Goal: Check status: Check status

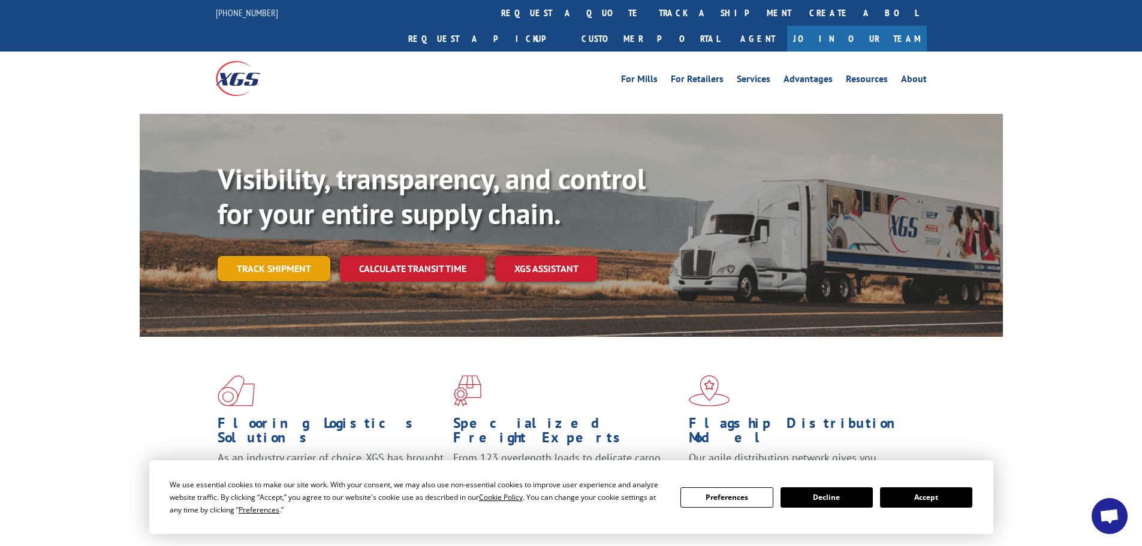
click at [283, 256] on link "Track shipment" at bounding box center [274, 268] width 113 height 25
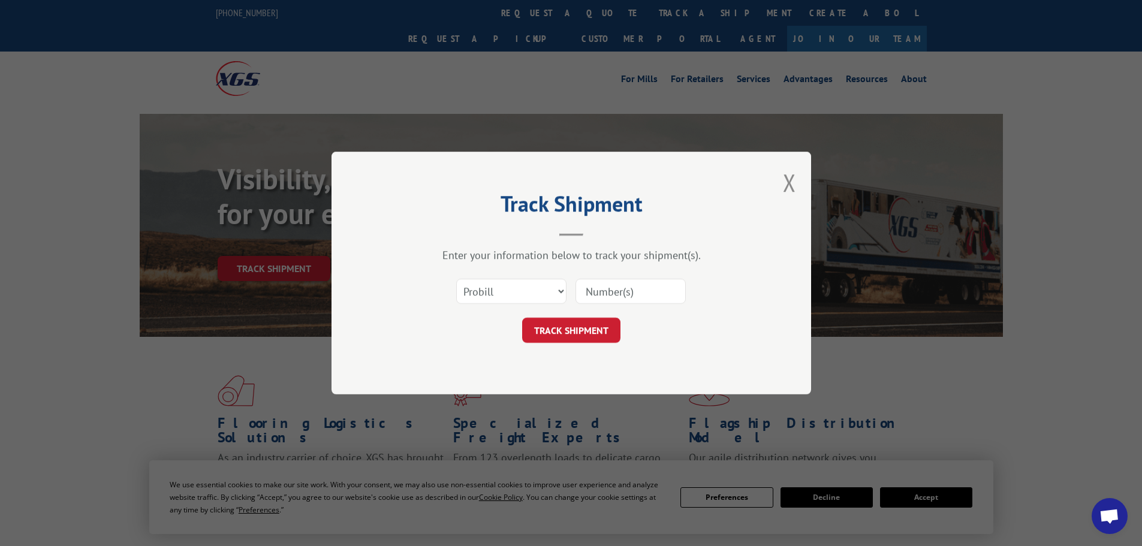
click at [626, 291] on input at bounding box center [630, 291] width 110 height 25
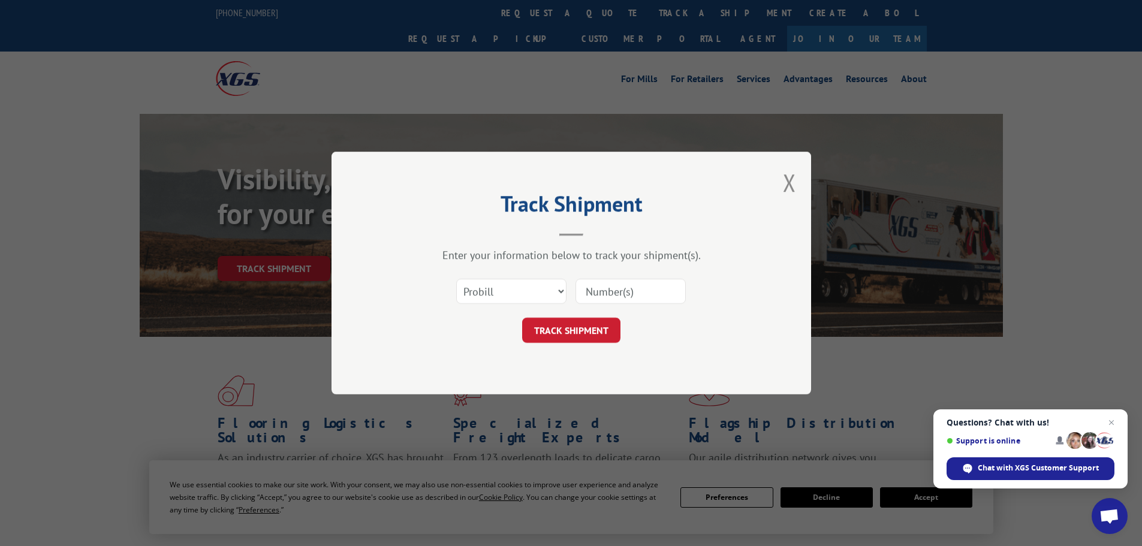
paste input "474480636800"
type input "474480636800"
click at [574, 336] on button "TRACK SHIPMENT" at bounding box center [571, 330] width 98 height 25
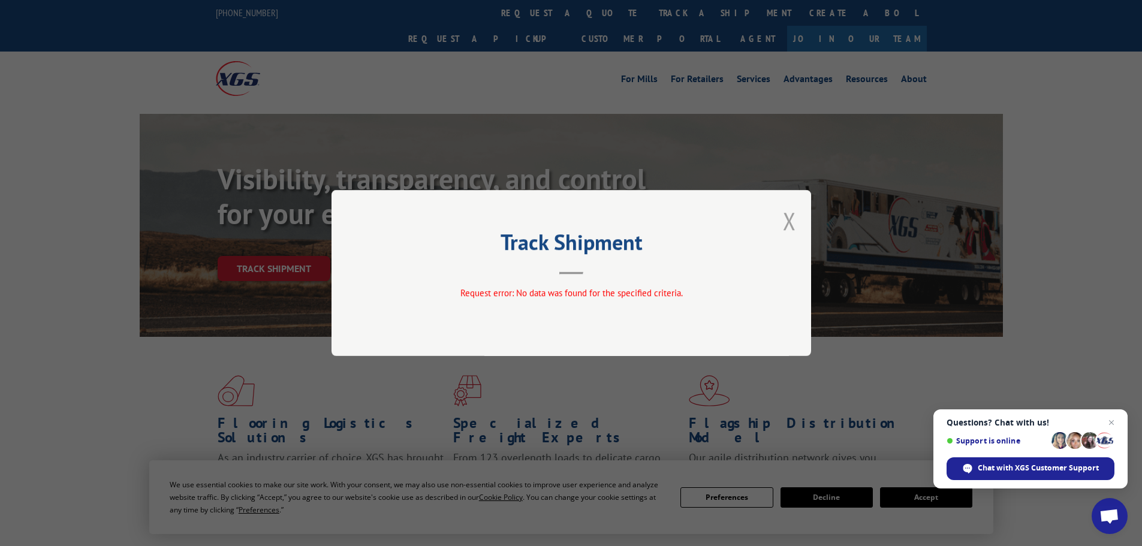
click at [793, 222] on button "Close modal" at bounding box center [789, 221] width 13 height 32
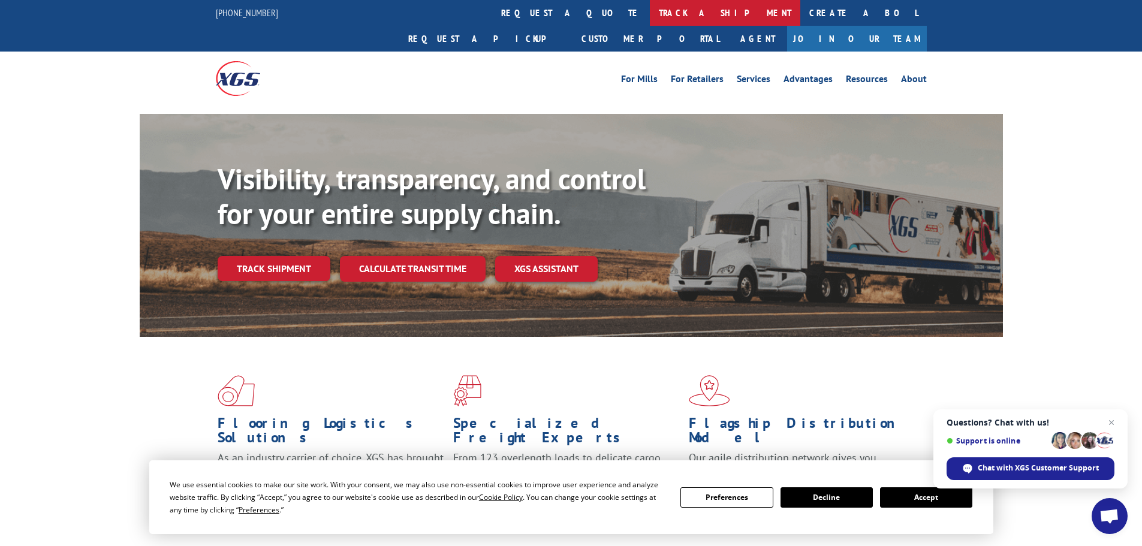
click at [650, 13] on link "track a shipment" at bounding box center [725, 13] width 150 height 26
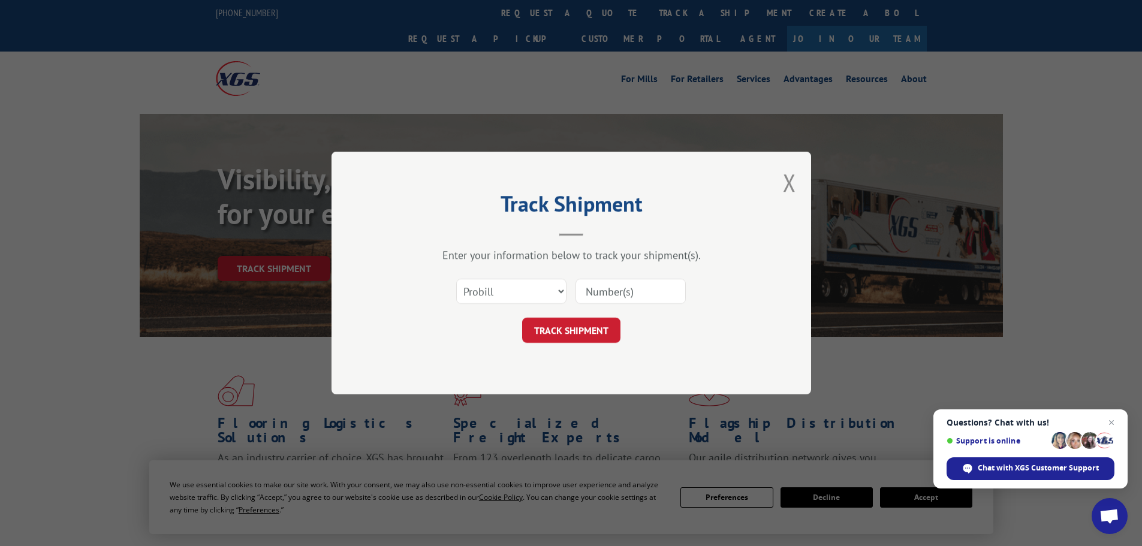
click at [605, 290] on input at bounding box center [630, 291] width 110 height 25
paste input "1642690927"
type input "1642690927"
click at [522, 318] on button "TRACK SHIPMENT" at bounding box center [571, 330] width 98 height 25
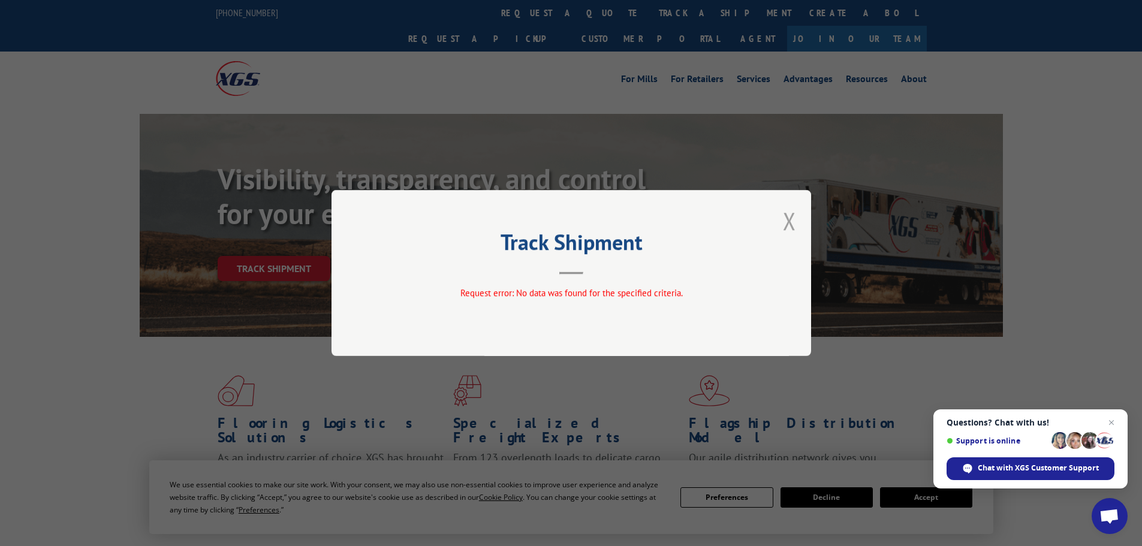
click at [793, 219] on button "Close modal" at bounding box center [789, 221] width 13 height 32
